Goal: Information Seeking & Learning: Compare options

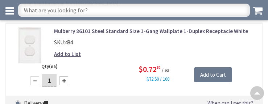
scroll to position [1538, 0]
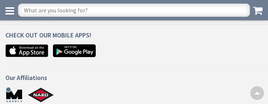
scroll to position [807, 0]
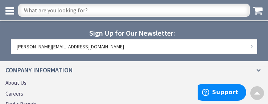
scroll to position [1272, 0]
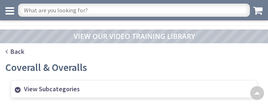
scroll to position [698, 0]
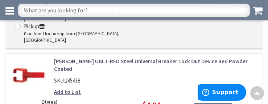
scroll to position [1483, 0]
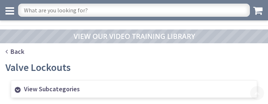
scroll to position [458, 0]
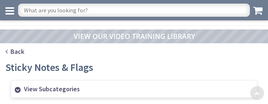
scroll to position [464, 0]
